Goal: Task Accomplishment & Management: Use online tool/utility

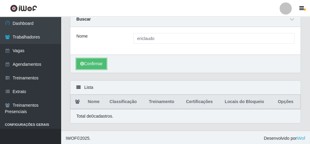
scroll to position [26, 0]
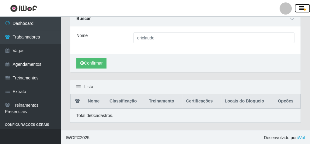
click at [299, 10] on icon "button" at bounding box center [301, 8] width 5 height 5
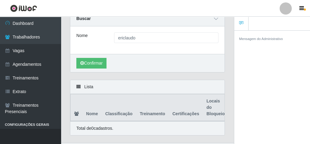
click at [168, 64] on div "Confirmar" at bounding box center [147, 63] width 154 height 18
click at [74, 3] on header "Perfil Alterar Senha Sair" at bounding box center [155, 8] width 310 height 17
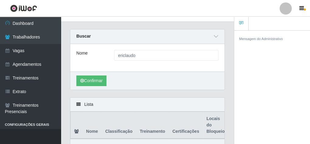
scroll to position [0, 0]
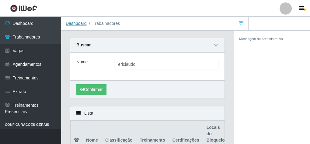
click at [78, 22] on link "Dashboard" at bounding box center [76, 23] width 21 height 5
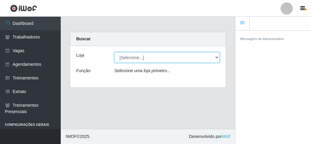
click at [138, 56] on select "[Selecione...] Rede Econômico - Malvinas Rede Econômico - Prata" at bounding box center [168, 57] width 106 height 11
select select "194"
click at [115, 52] on select "[Selecione...] Rede Econômico - Malvinas Rede Econômico - Prata" at bounding box center [168, 57] width 106 height 11
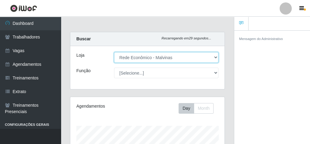
scroll to position [126, 154]
click at [213, 56] on select "[Selecione...] Rede Econômico - Malvinas Rede Econômico - Prata" at bounding box center [166, 57] width 104 height 11
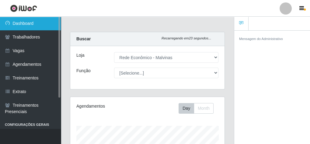
click at [11, 21] on link "Dashboard" at bounding box center [30, 24] width 61 height 14
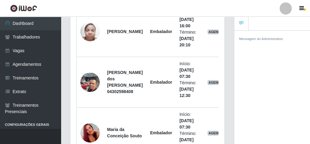
scroll to position [414, 0]
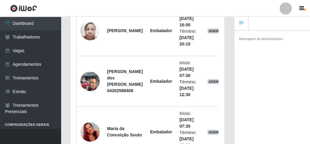
click at [241, 28] on link at bounding box center [241, 24] width 14 height 14
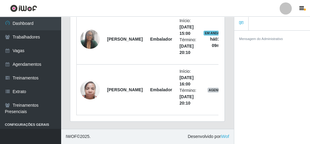
scroll to position [356, 0]
click at [241, 22] on icon at bounding box center [241, 23] width 4 height 4
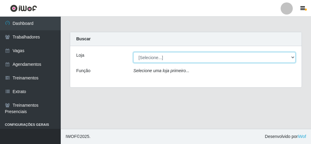
click at [177, 59] on select "[Selecione...] Rede Econômico - Malvinas Rede Econômico - Prata" at bounding box center [214, 57] width 162 height 11
select select "194"
click at [133, 52] on select "[Selecione...] Rede Econômico - Malvinas Rede Econômico - Prata" at bounding box center [214, 57] width 162 height 11
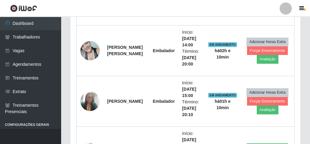
scroll to position [341, 0]
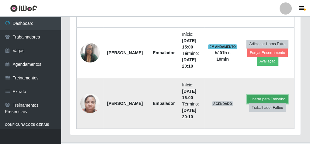
click at [251, 95] on button "Liberar para Trabalho" at bounding box center [267, 99] width 41 height 9
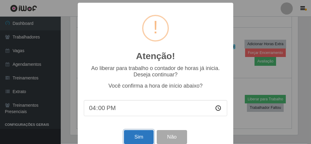
click at [141, 137] on button "Sim" at bounding box center [138, 137] width 29 height 14
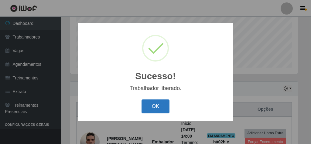
click at [156, 108] on button "OK" at bounding box center [156, 107] width 28 height 14
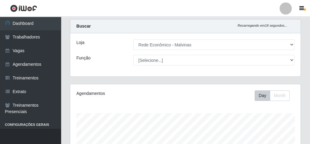
scroll to position [0, 0]
